Goal: Check status

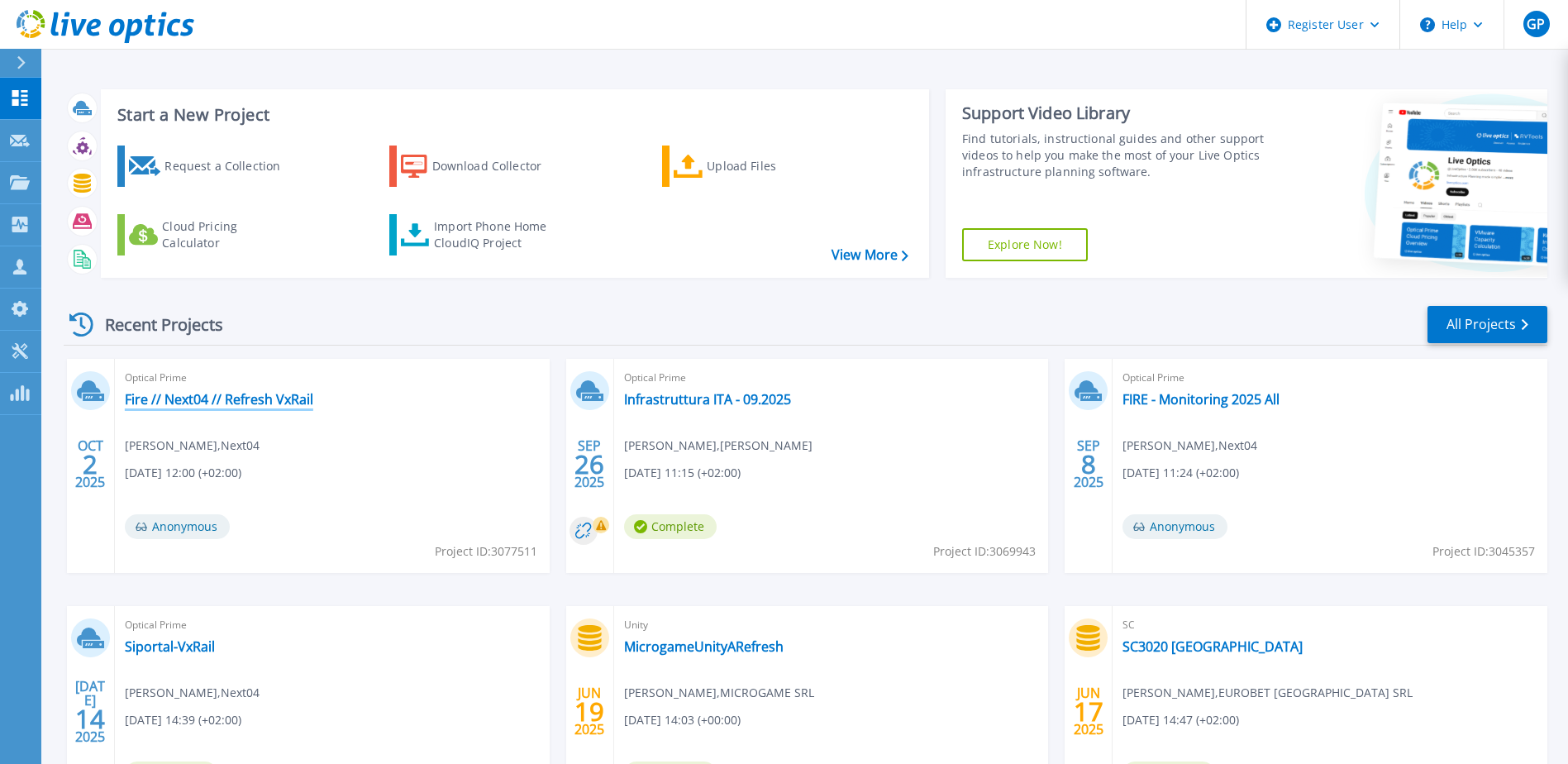
click at [264, 399] on link "Fire // Next04 // Refresh VxRail" at bounding box center [219, 399] width 189 height 16
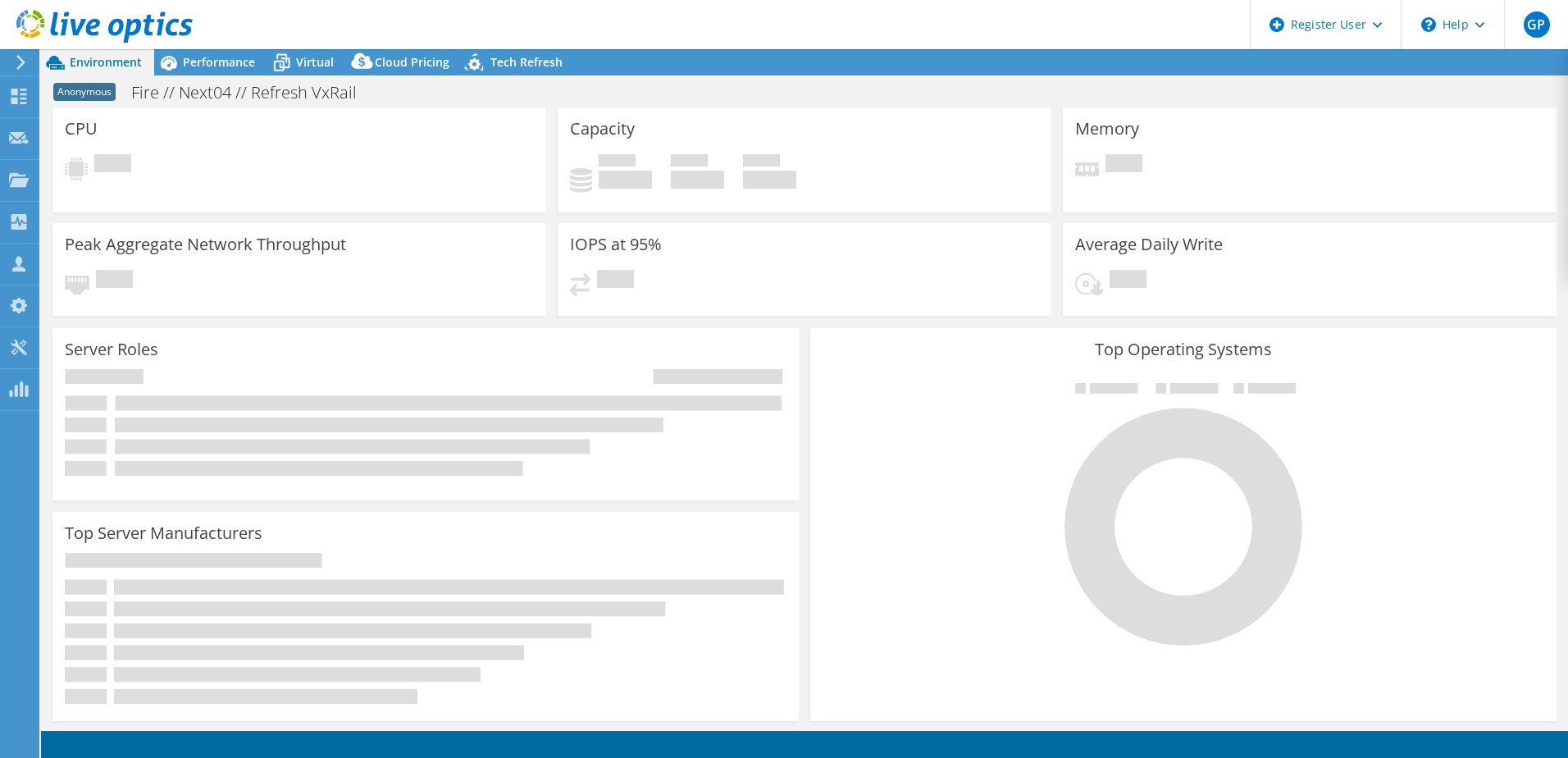
select select "USD"
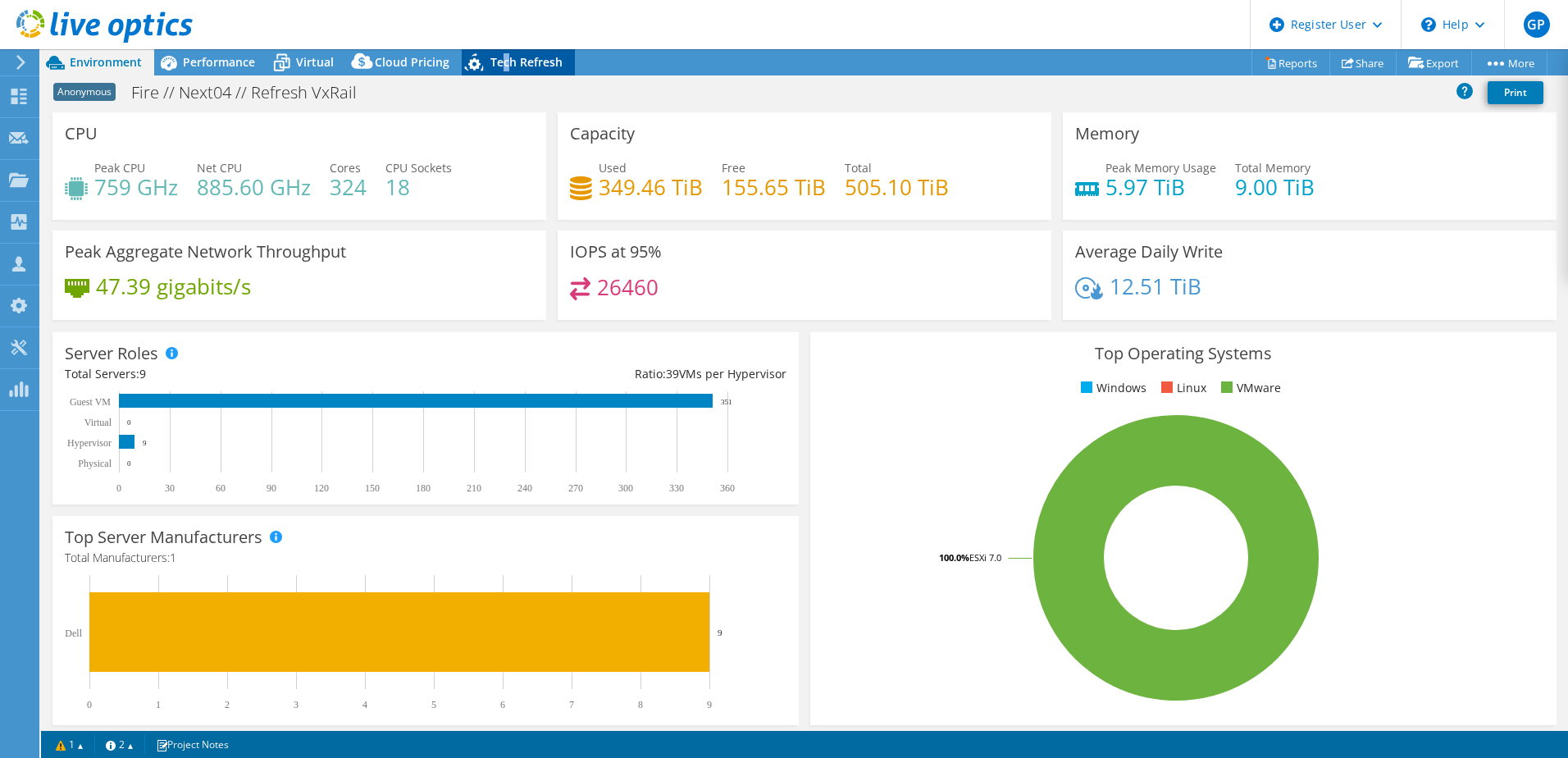
click at [504, 61] on span "Tech Refresh" at bounding box center [526, 62] width 72 height 15
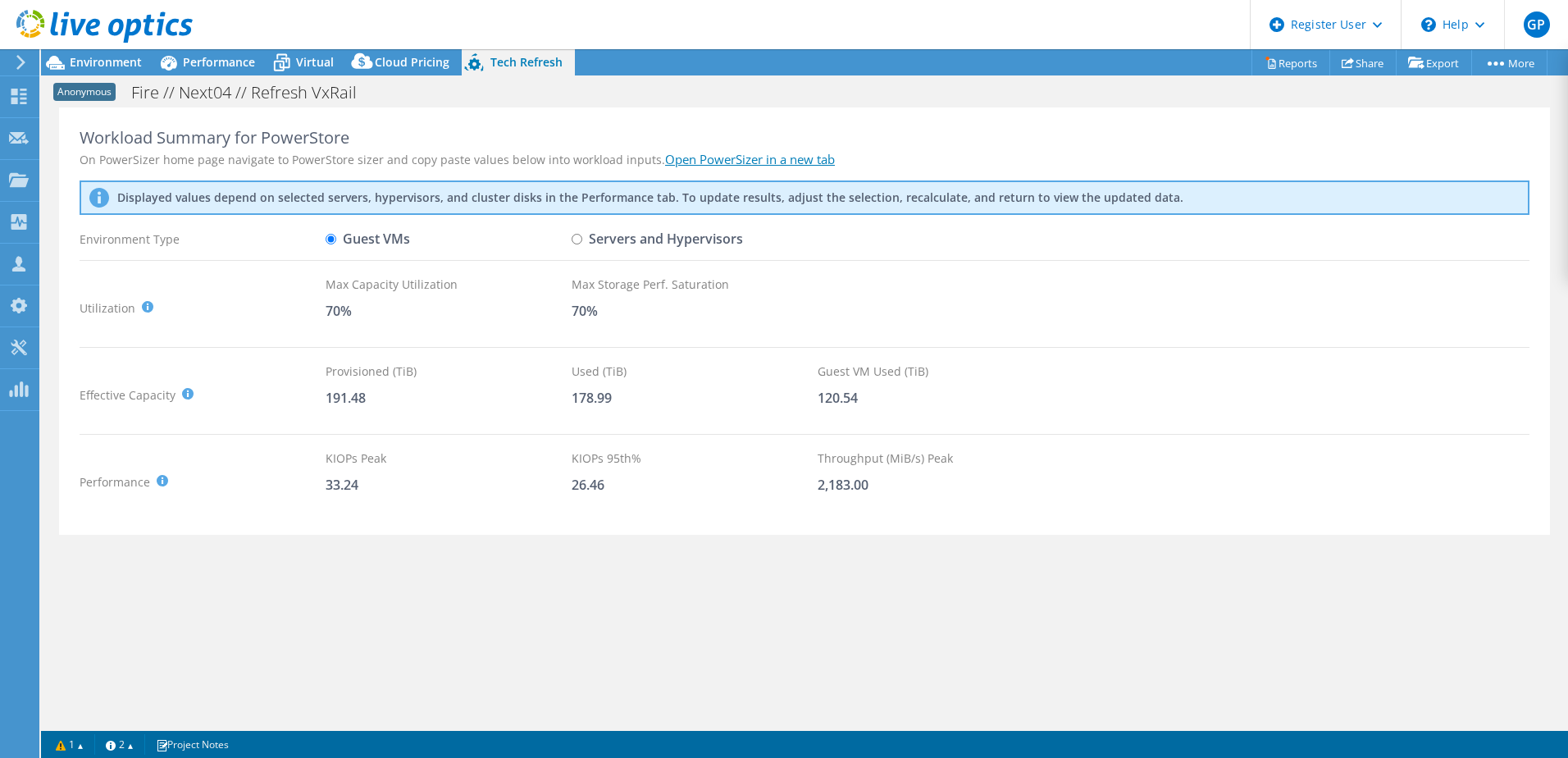
drag, startPoint x: 504, startPoint y: 60, endPoint x: 438, endPoint y: 312, distance: 260.5
click at [441, 310] on div "70%" at bounding box center [449, 311] width 246 height 18
click at [578, 239] on input "Servers and Hypervisors" at bounding box center [577, 239] width 11 height 11
radio input "true"
click at [332, 238] on input "Guest VMs" at bounding box center [331, 239] width 11 height 11
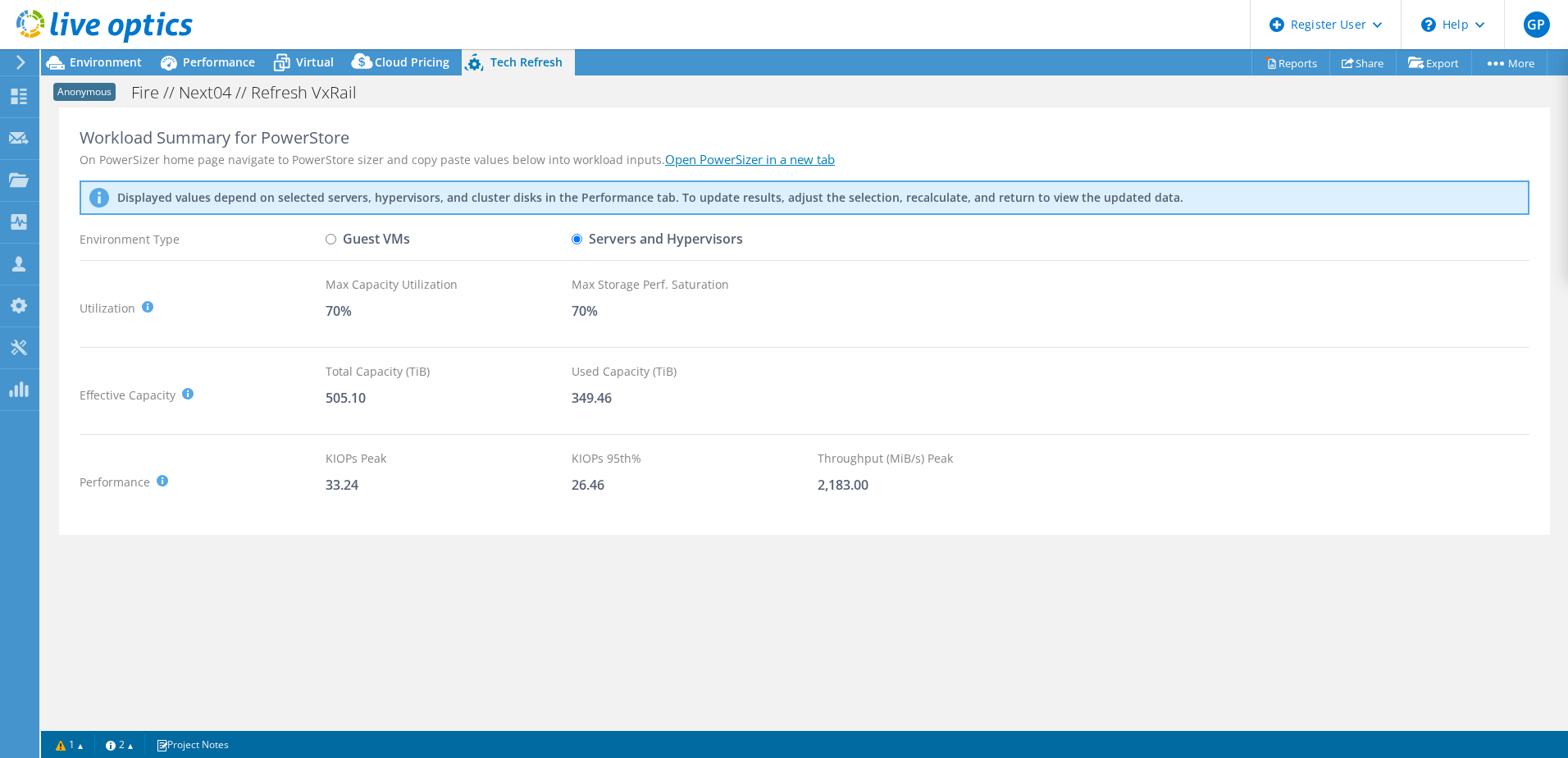
radio input "true"
radio input "false"
drag, startPoint x: 321, startPoint y: 402, endPoint x: 371, endPoint y: 401, distance: 50.0
click at [369, 401] on div "Effective Capacity Provisioned (TiB) : Total virtual disk size of all VMs on se…" at bounding box center [805, 394] width 1450 height 64
drag, startPoint x: 371, startPoint y: 401, endPoint x: 395, endPoint y: 414, distance: 27.3
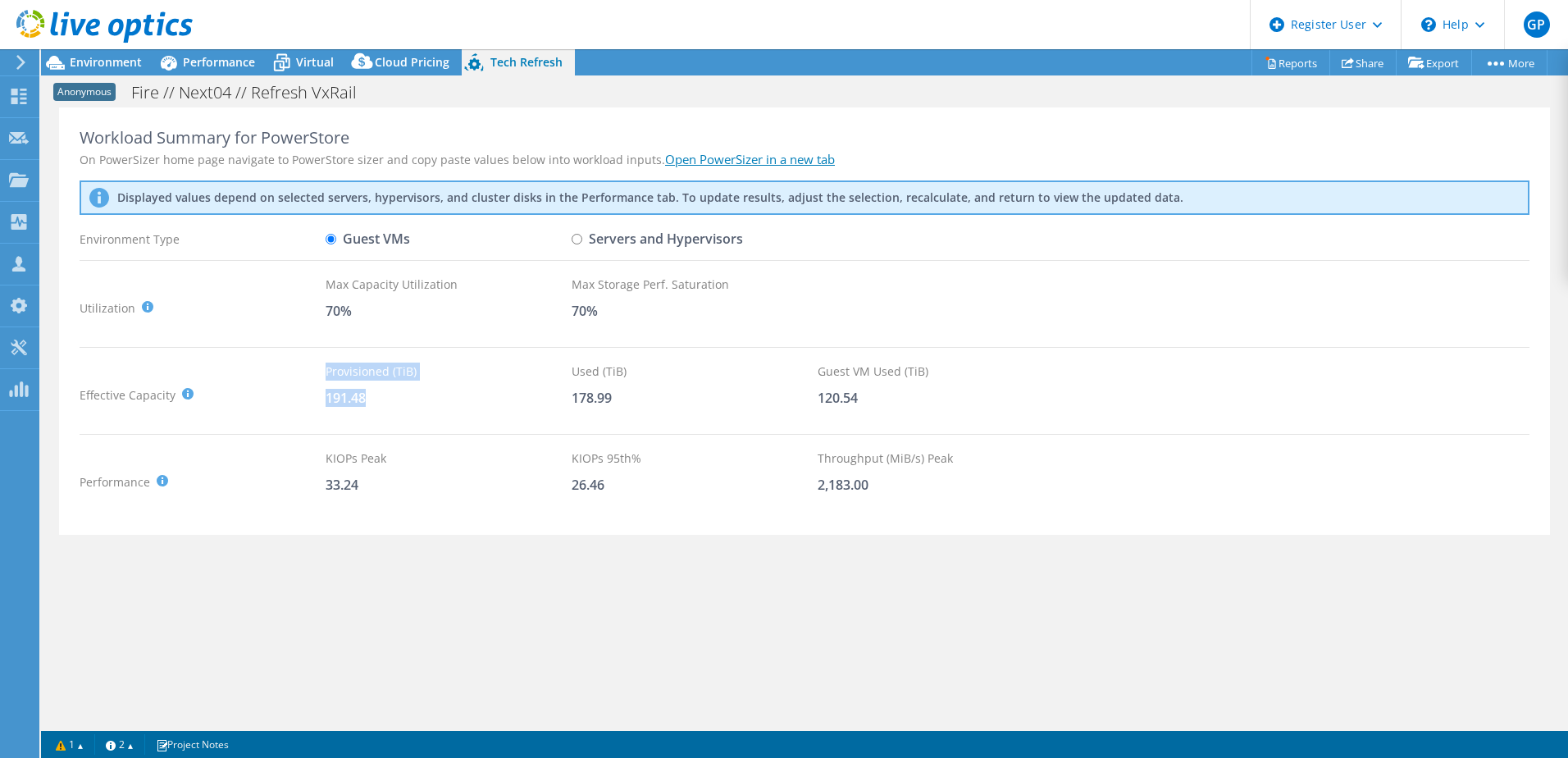
click at [395, 414] on div "Provisioned (TiB) 191.48" at bounding box center [449, 394] width 246 height 64
click at [109, 69] on span "Environment" at bounding box center [106, 62] width 72 height 15
